Goal: Task Accomplishment & Management: Manage account settings

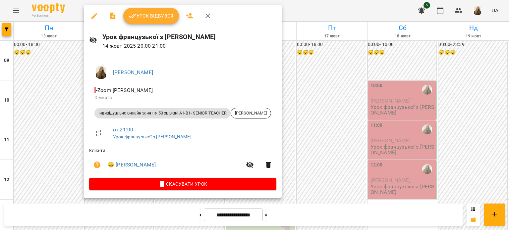
scroll to position [397, 0]
click at [149, 19] on span "Урок відбувся" at bounding box center [151, 16] width 45 height 8
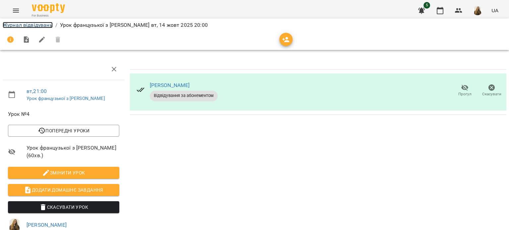
click at [27, 25] on link "Журнал відвідувань" at bounding box center [28, 25] width 50 height 6
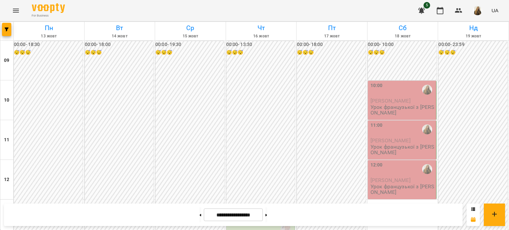
scroll to position [397, 0]
click at [479, 10] on img "button" at bounding box center [477, 10] width 9 height 9
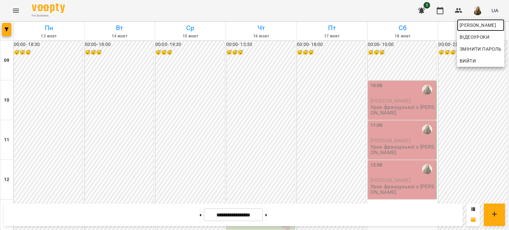
click at [467, 24] on span "[PERSON_NAME]" at bounding box center [481, 25] width 42 height 8
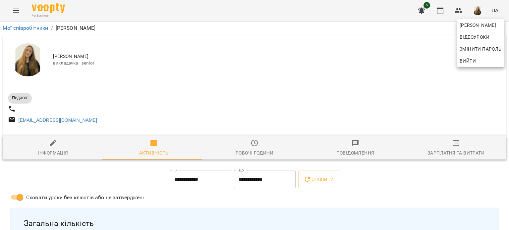
click at [454, 147] on div at bounding box center [254, 115] width 509 height 230
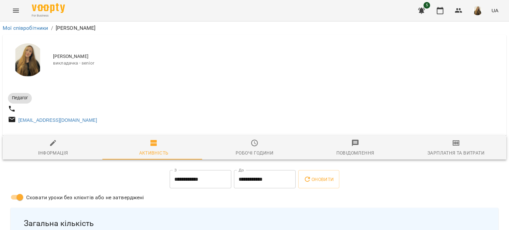
click at [454, 145] on icon "button" at bounding box center [456, 143] width 5 height 3
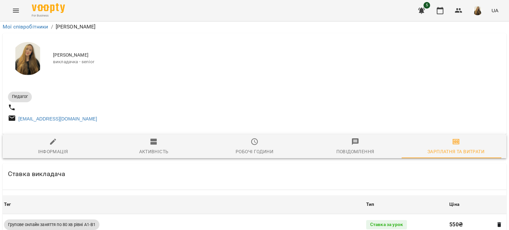
scroll to position [893, 0]
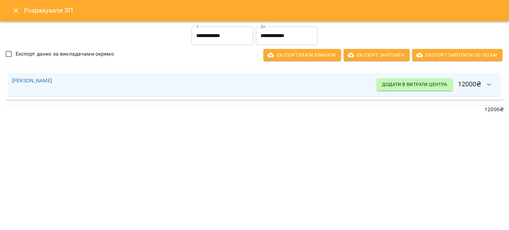
click at [490, 87] on icon "button" at bounding box center [489, 85] width 8 height 8
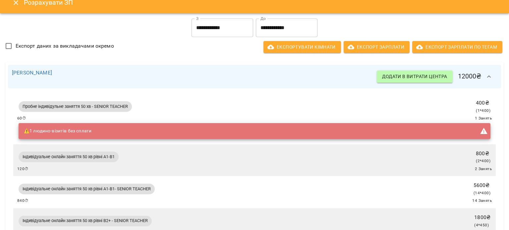
scroll to position [0, 0]
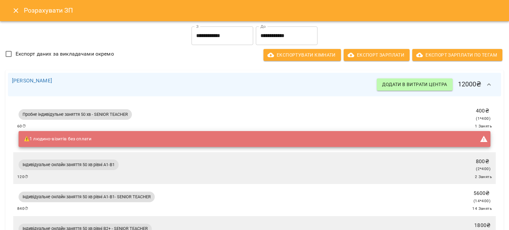
click at [16, 11] on icon "Close" at bounding box center [16, 10] width 5 height 5
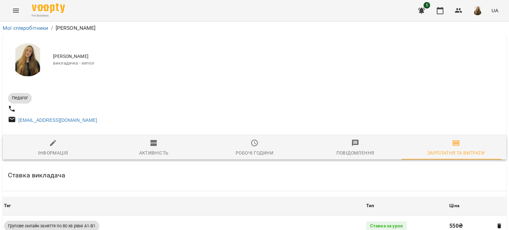
click at [19, 5] on button "Menu" at bounding box center [16, 11] width 16 height 16
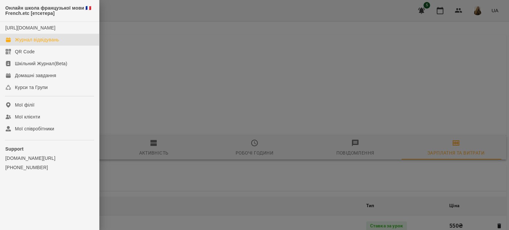
click at [31, 43] on div "Журнал відвідувань" at bounding box center [37, 39] width 44 height 7
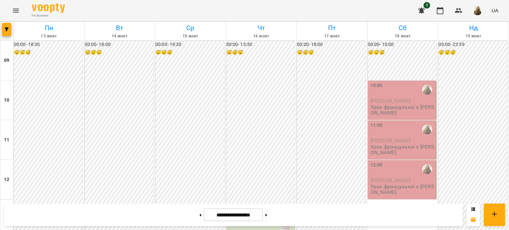
scroll to position [397, 0]
click at [19, 13] on icon "Menu" at bounding box center [16, 11] width 8 height 8
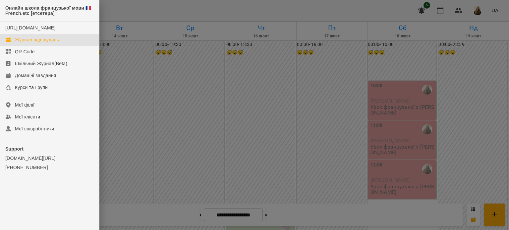
click at [421, 40] on div at bounding box center [254, 115] width 509 height 230
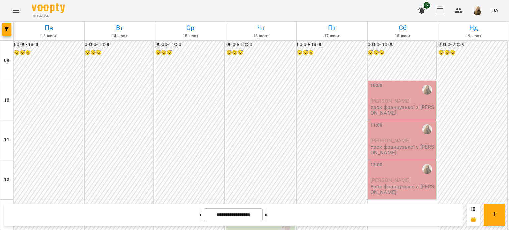
click at [475, 13] on img "button" at bounding box center [477, 10] width 9 height 9
click at [436, 116] on div at bounding box center [254, 115] width 509 height 230
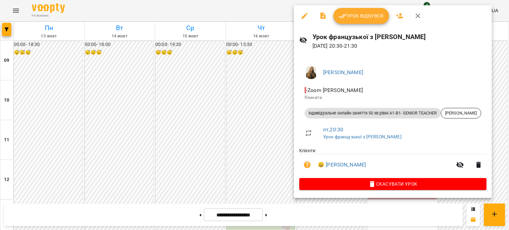
click at [419, 14] on icon "button" at bounding box center [418, 16] width 5 height 5
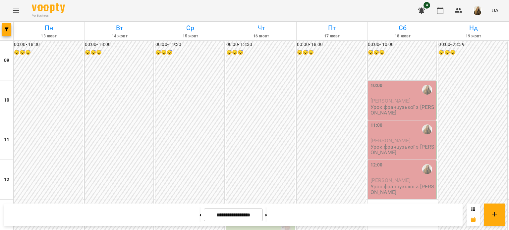
scroll to position [33, 0]
click at [267, 216] on button at bounding box center [267, 215] width 2 height 15
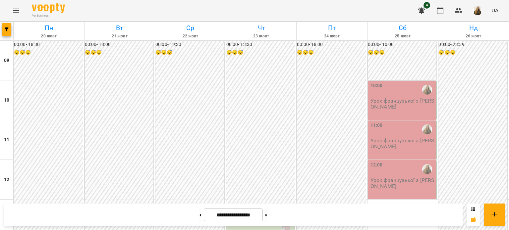
scroll to position [99, 0]
click at [267, 216] on button at bounding box center [267, 215] width 2 height 15
click at [200, 216] on button at bounding box center [201, 215] width 2 height 15
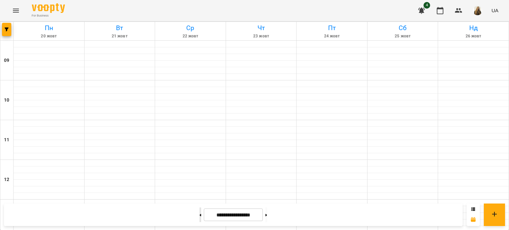
click at [200, 216] on button at bounding box center [201, 215] width 2 height 15
type input "**********"
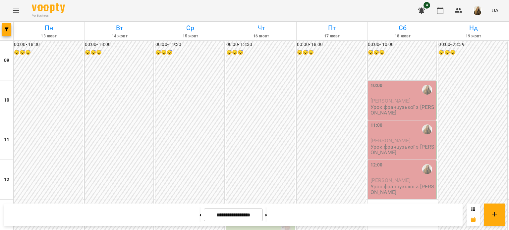
scroll to position [397, 0]
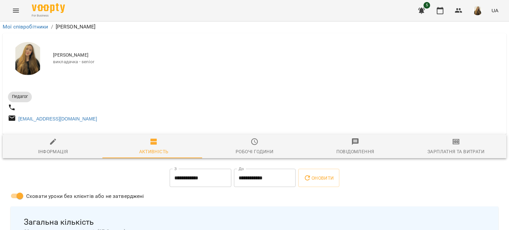
scroll to position [66, 0]
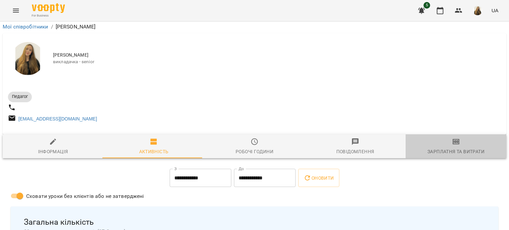
click at [457, 148] on div "Зарплатня та Витрати" at bounding box center [456, 152] width 57 height 8
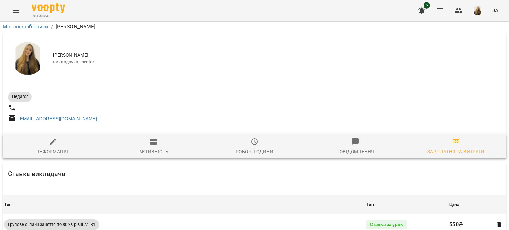
scroll to position [298, 0]
